Goal: Task Accomplishment & Management: Manage account settings

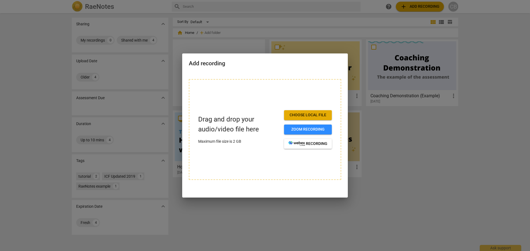
click at [316, 116] on span "Choose local file" at bounding box center [307, 116] width 39 height 6
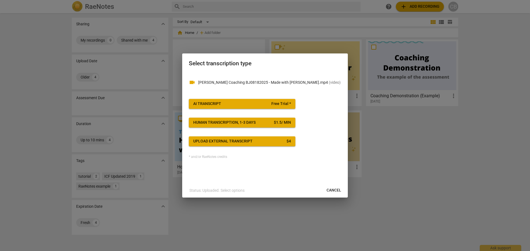
click at [264, 103] on span "AI Transcript Free Trial *" at bounding box center [242, 104] width 98 height 6
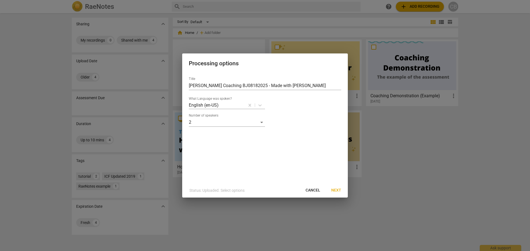
click at [339, 191] on span "Next" at bounding box center [336, 191] width 10 height 6
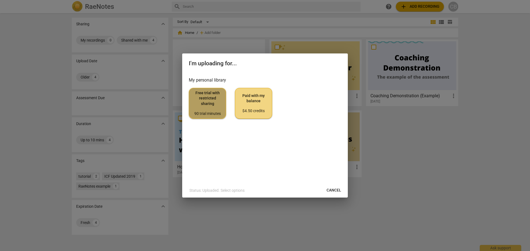
click at [209, 94] on span "Free trial with restricted sharing 90 trial minutes" at bounding box center [207, 104] width 28 height 26
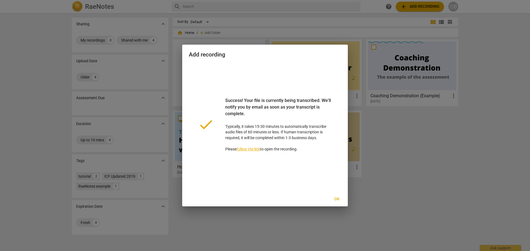
click at [250, 150] on link "follow the link" at bounding box center [248, 149] width 23 height 4
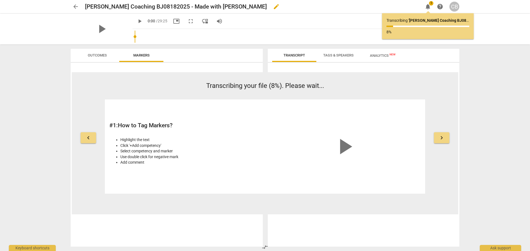
click at [273, 7] on span "edit" at bounding box center [276, 6] width 7 height 7
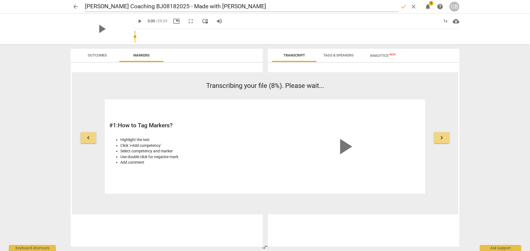
click at [481, 30] on div "play_arrow play_arrow 0:00 / 29:25 picture_in_picture fullscreen move_down volu…" at bounding box center [264, 29] width 521 height 31
click at [231, 6] on div "[PERSON_NAME] Coaching BJ08182025 - Made with [PERSON_NAME] edit" at bounding box center [251, 7] width 333 height 10
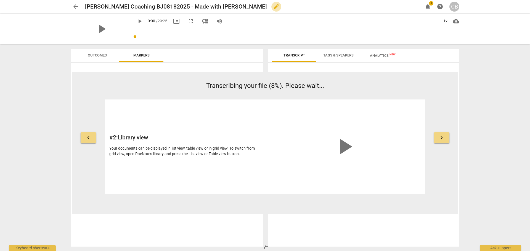
click at [271, 7] on span "edit" at bounding box center [276, 6] width 10 height 7
drag, startPoint x: 232, startPoint y: 6, endPoint x: 174, endPoint y: 7, distance: 57.4
click at [174, 7] on input "[PERSON_NAME] Coaching BJ08182025 - Made with [PERSON_NAME]" at bounding box center [242, 6] width 314 height 10
type input "[PERSON_NAME] Coaching BJ08182025"
click at [505, 21] on div "play_arrow play_arrow 0:00 / 29:25 picture_in_picture fullscreen move_down volu…" at bounding box center [264, 29] width 521 height 31
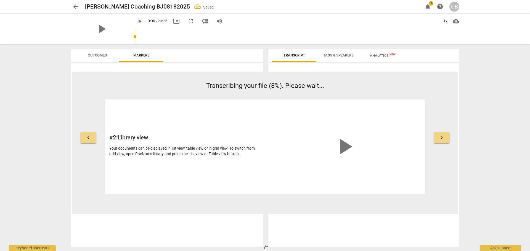
click at [430, 7] on span "notifications" at bounding box center [427, 6] width 7 height 7
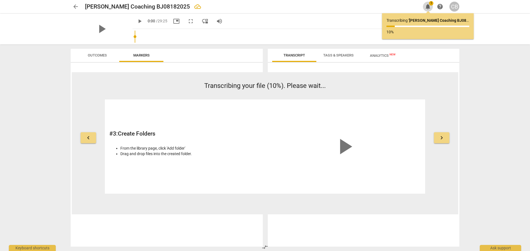
click at [427, 6] on span "notifications" at bounding box center [427, 6] width 7 height 7
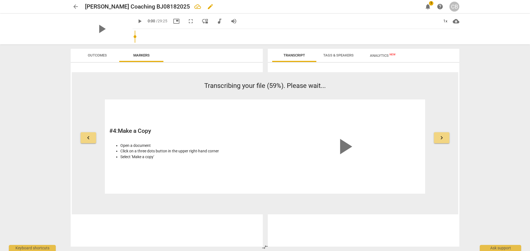
click at [139, 6] on h2 "[PERSON_NAME] Coaching BJ08182025" at bounding box center [137, 6] width 105 height 7
click at [207, 6] on span "edit" at bounding box center [210, 6] width 7 height 7
click at [138, 6] on input "[PERSON_NAME] Coaching BJ08182025" at bounding box center [242, 6] width 314 height 10
click at [220, 7] on span "edit" at bounding box center [223, 6] width 7 height 7
click at [138, 6] on input "[PERSON_NAME] Coaching BJ08182025" at bounding box center [242, 6] width 314 height 10
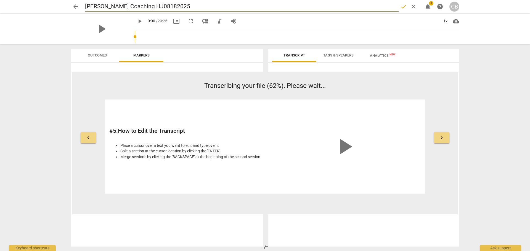
type input "[PERSON_NAME] Coaching HPJ08182025"
click at [144, 5] on h2 "[PERSON_NAME] Coaching BJ08182025" at bounding box center [137, 6] width 105 height 7
click at [220, 6] on span "edit" at bounding box center [223, 6] width 7 height 7
click at [142, 6] on input "[PERSON_NAME] Coaching BJ08182025" at bounding box center [242, 6] width 314 height 10
click at [500, 22] on div "play_arrow play_arrow 0:00 / 29:25 picture_in_picture fullscreen move_down audi…" at bounding box center [264, 29] width 521 height 31
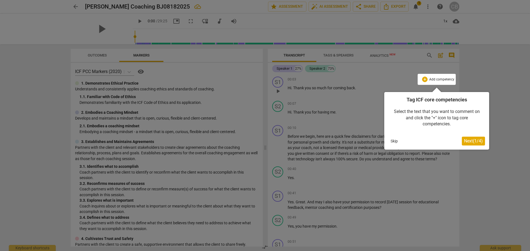
click at [476, 141] on span "Next ( 1 / 4 )" at bounding box center [473, 141] width 19 height 5
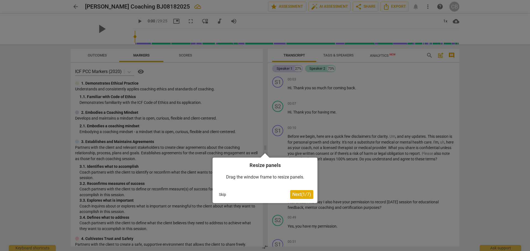
click at [308, 197] on span "Next ( 1 / 7 )" at bounding box center [301, 194] width 19 height 5
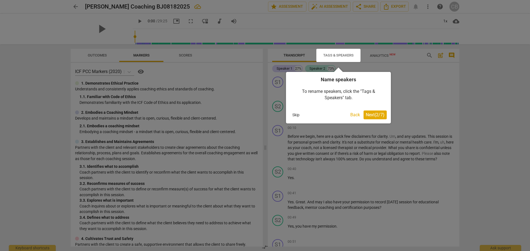
click at [374, 115] on span "Next ( 2 / 7 )" at bounding box center [375, 114] width 19 height 5
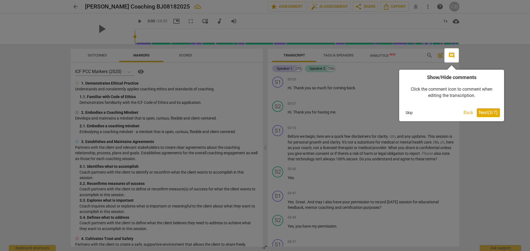
click at [491, 113] on span "Next ( 3 / 7 )" at bounding box center [488, 112] width 19 height 5
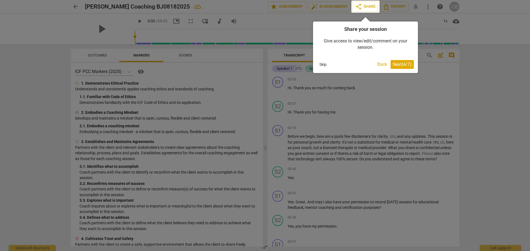
click at [396, 64] on span "Next ( 4 / 7 )" at bounding box center [402, 64] width 19 height 5
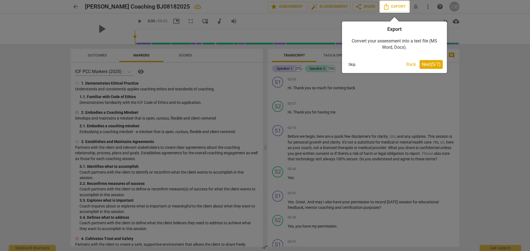
click at [427, 67] on span "Next ( 5 / 7 )" at bounding box center [431, 64] width 19 height 5
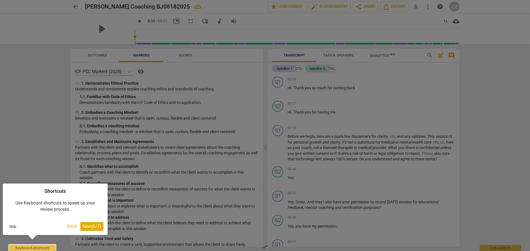
click at [85, 227] on span "Next ( 6 / 7 )" at bounding box center [92, 226] width 19 height 5
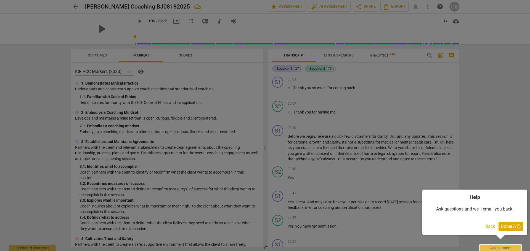
click at [517, 226] on span "Done ( 7 / 7 )" at bounding box center [511, 226] width 20 height 5
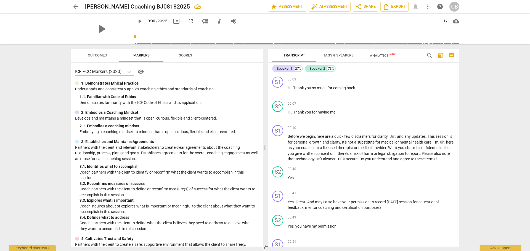
click at [428, 8] on span "more_vert" at bounding box center [427, 6] width 7 height 7
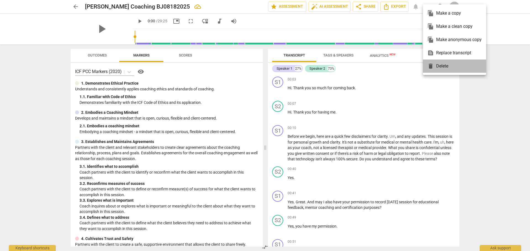
click at [439, 69] on div "delete Delete" at bounding box center [454, 66] width 54 height 13
